Goal: Find specific fact: Find specific fact

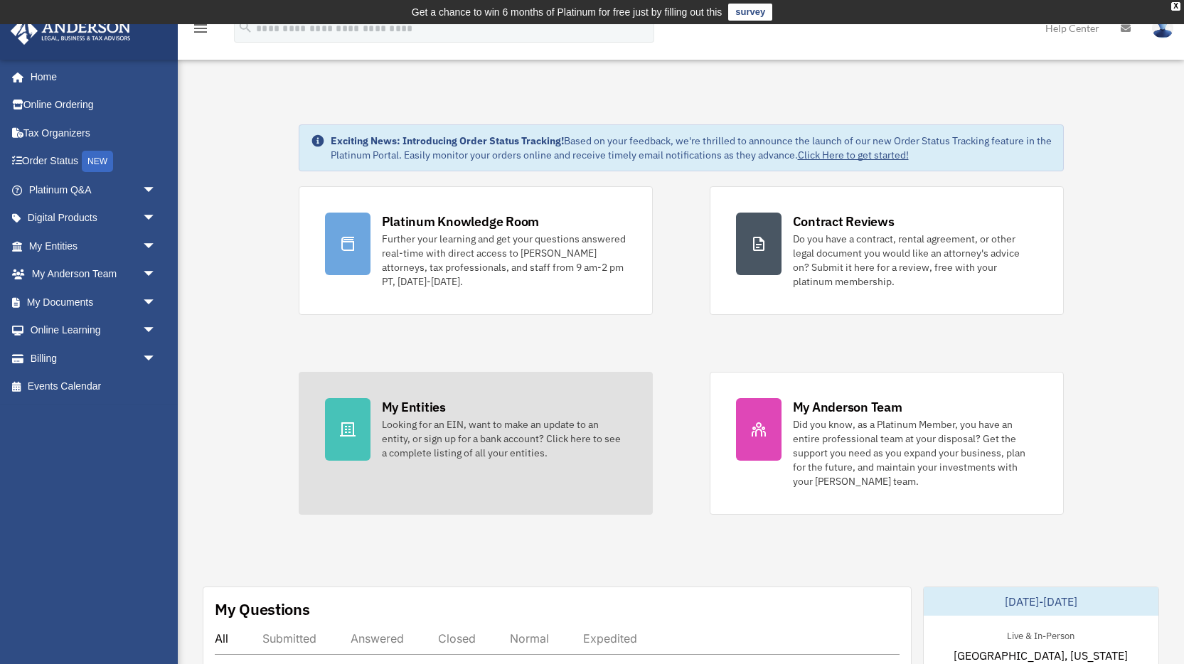
click at [448, 408] on div "My Entities Looking for an EIN, want to make an update to an entity, or sign up…" at bounding box center [504, 429] width 245 height 62
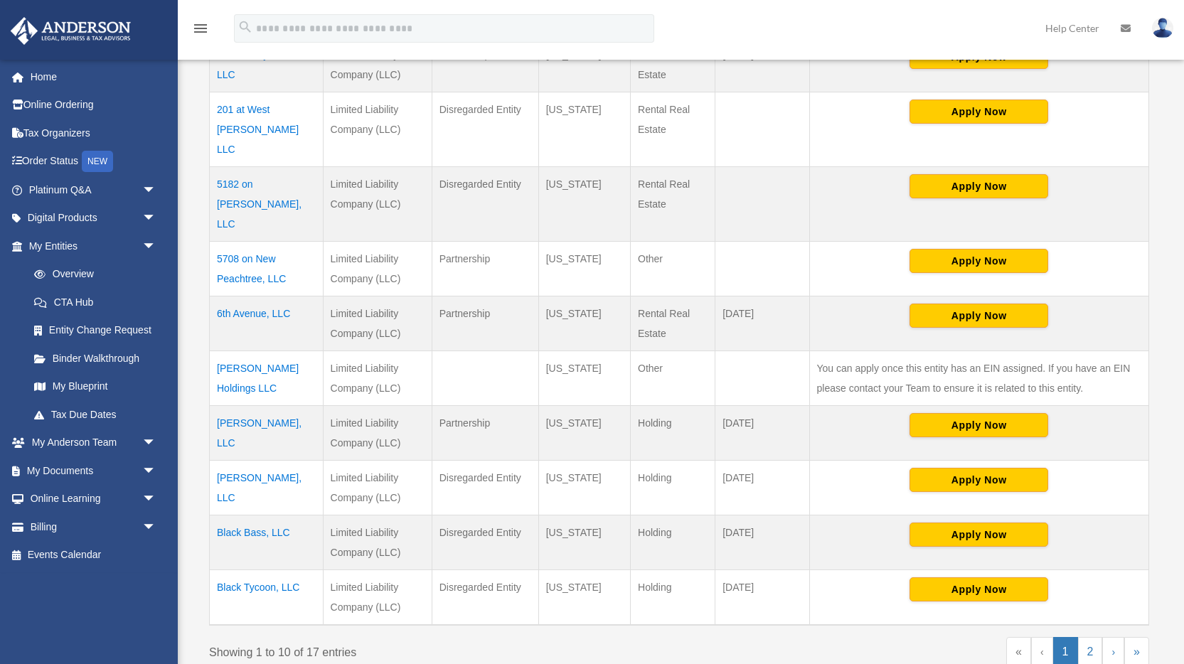
scroll to position [398, 0]
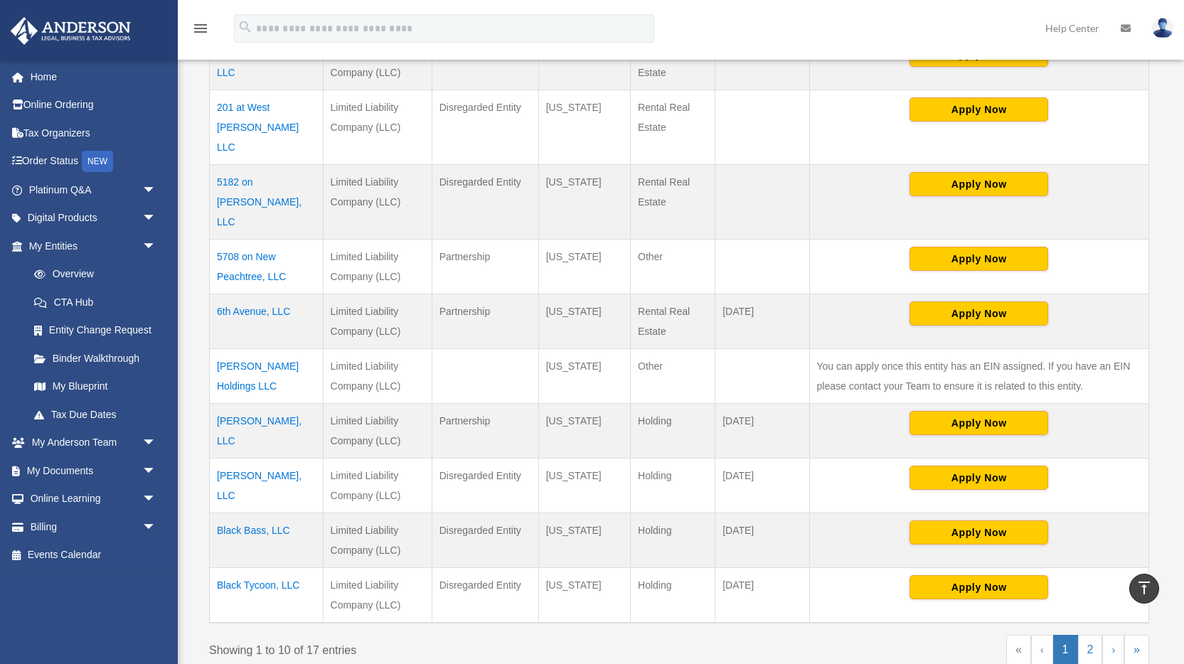
click at [274, 458] on td "[PERSON_NAME], LLC" at bounding box center [267, 485] width 114 height 55
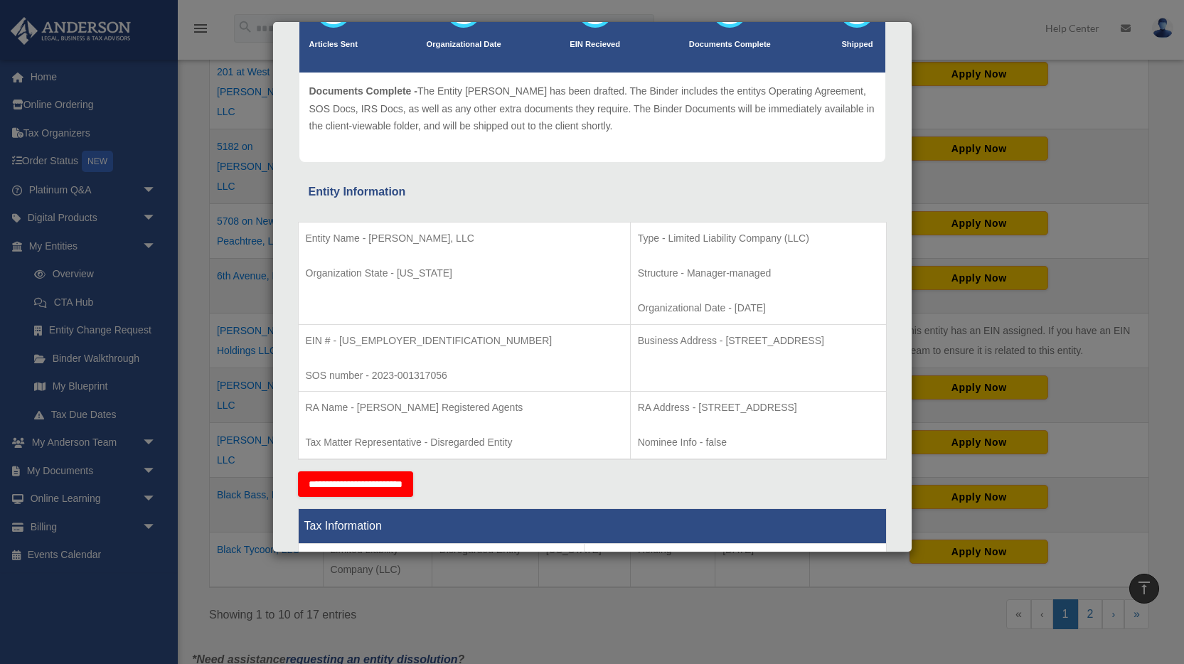
scroll to position [130, 0]
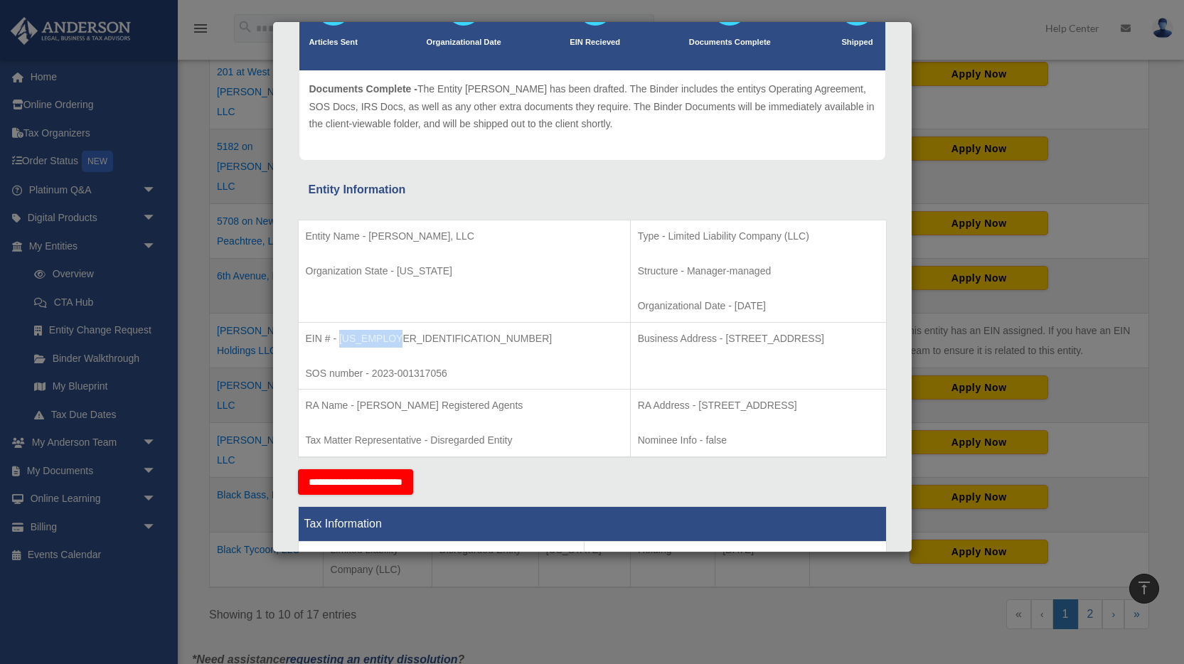
drag, startPoint x: 341, startPoint y: 340, endPoint x: 422, endPoint y: 340, distance: 81.1
click at [422, 340] on p "EIN # - [US_EMPLOYER_IDENTIFICATION_NUMBER]" at bounding box center [464, 339] width 317 height 18
copy p "[US_EMPLOYER_IDENTIFICATION_NUMBER]"
click at [399, 258] on td "Entity Name - [PERSON_NAME], LLC Organization State - [US_STATE]" at bounding box center [464, 271] width 332 height 102
drag, startPoint x: 370, startPoint y: 235, endPoint x: 477, endPoint y: 235, distance: 107.4
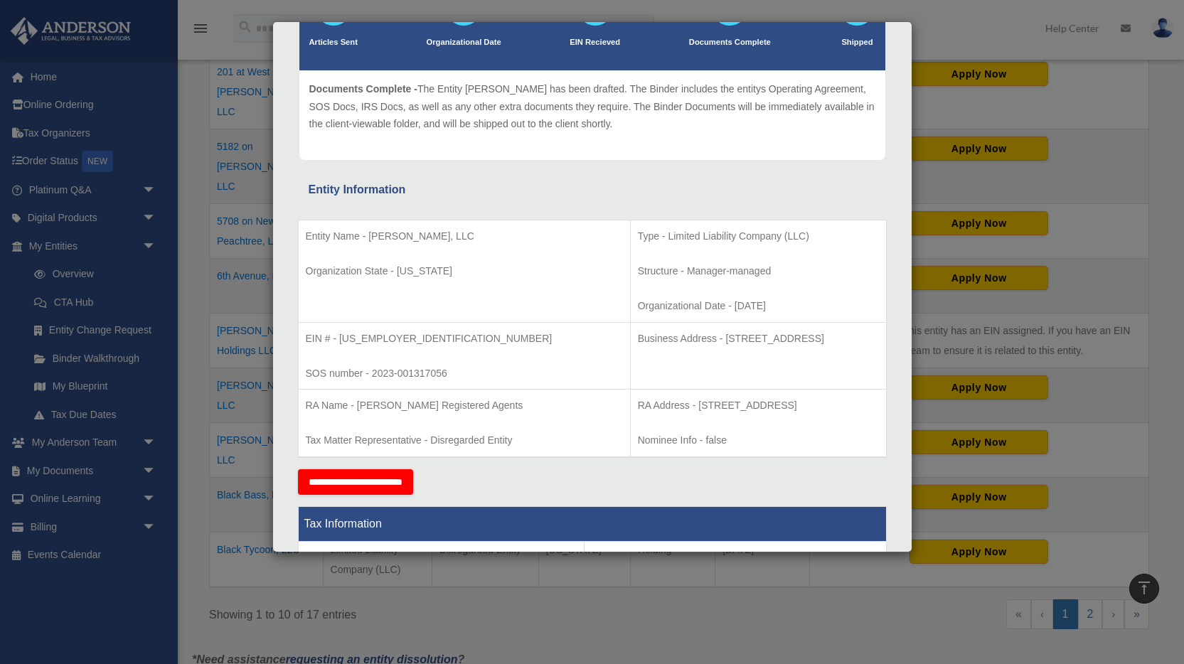
click at [477, 235] on p "Entity Name - [PERSON_NAME], LLC" at bounding box center [464, 237] width 317 height 18
copy p "[PERSON_NAME], LLC"
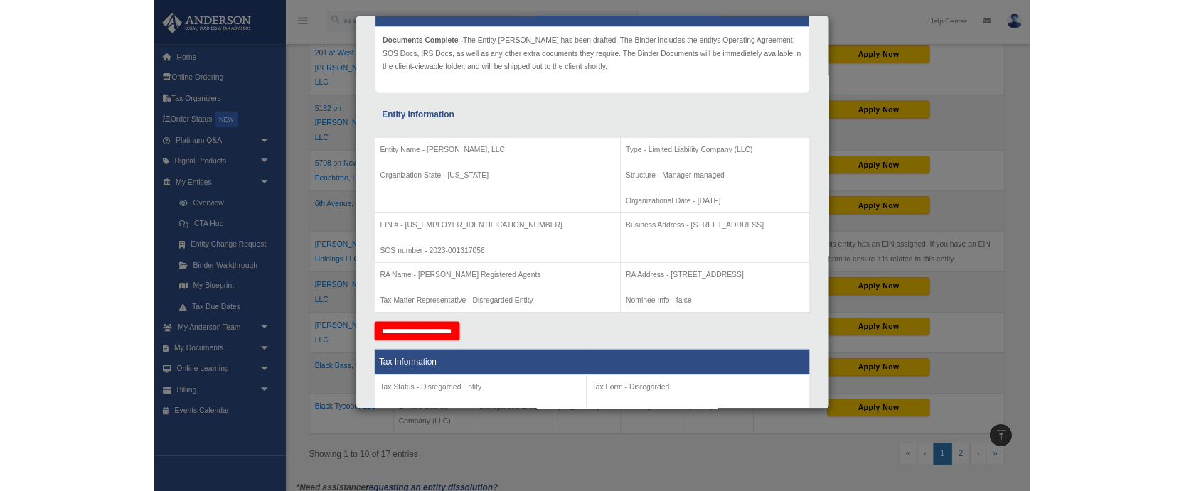
scroll to position [174, 0]
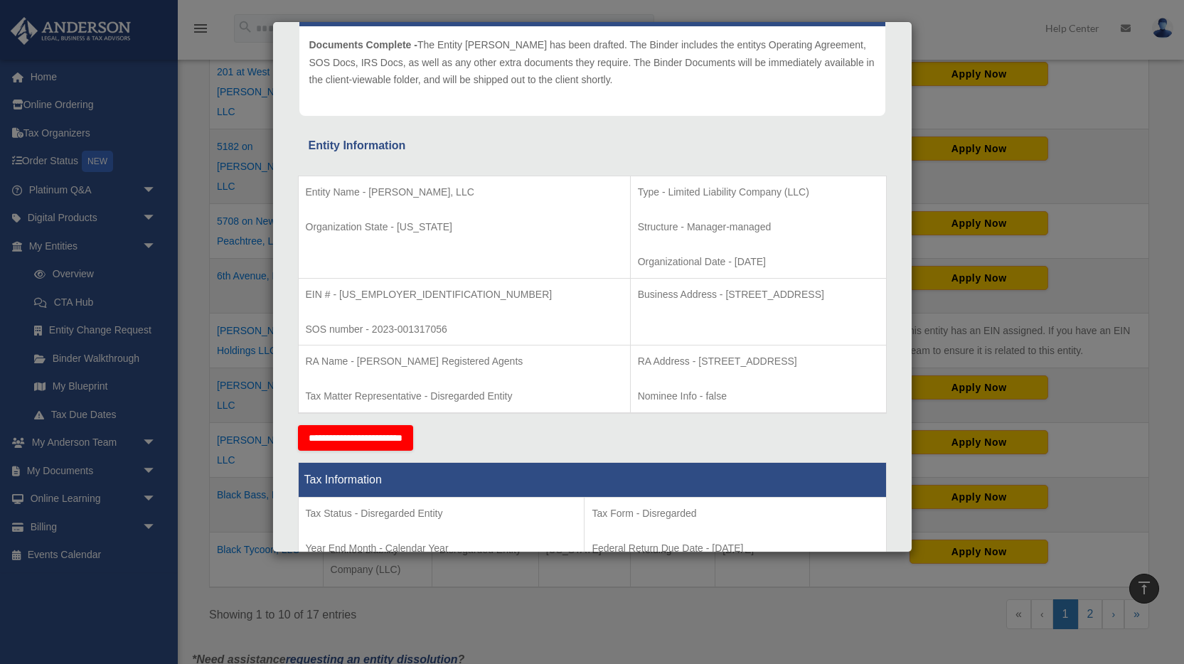
drag, startPoint x: 634, startPoint y: 293, endPoint x: 810, endPoint y: 295, distance: 175.7
click at [810, 295] on p "Business Address - [STREET_ADDRESS]" at bounding box center [758, 295] width 241 height 18
click at [691, 304] on td "Business Address - [STREET_ADDRESS]" at bounding box center [758, 312] width 256 height 68
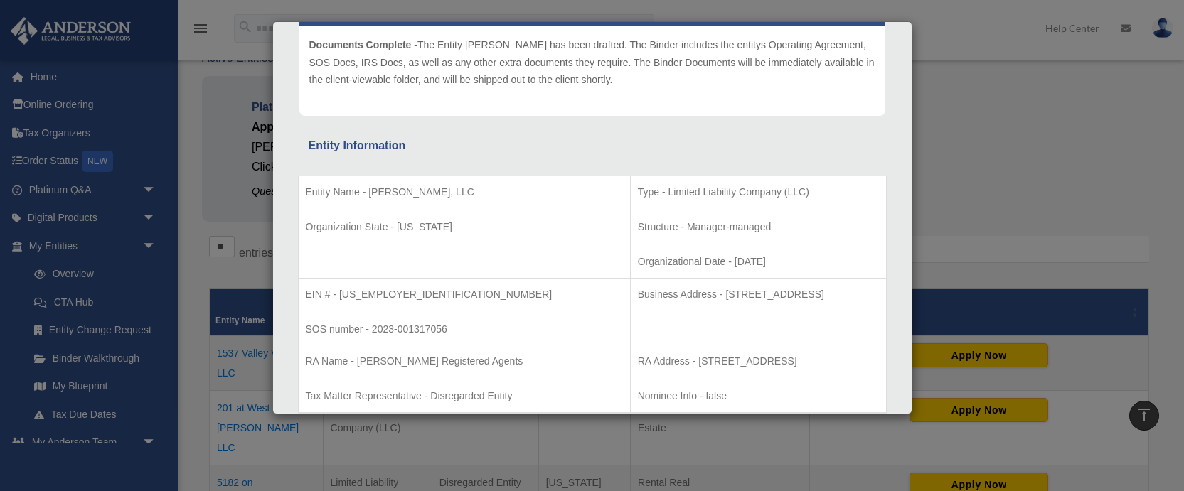
scroll to position [62, 0]
